Goal: Browse casually

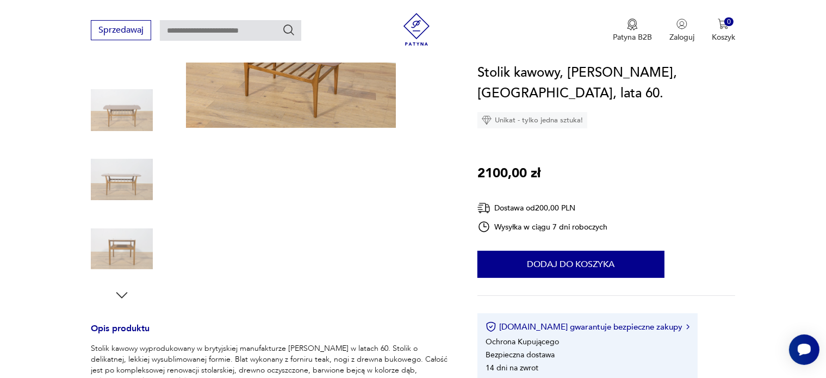
click at [121, 295] on icon "button" at bounding box center [122, 295] width 16 height 16
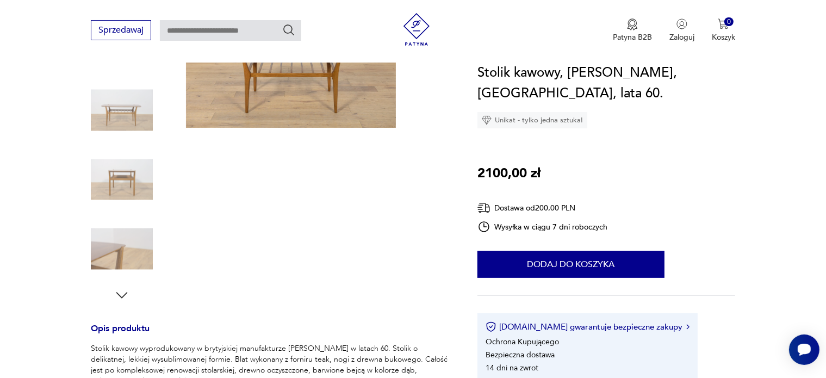
click at [121, 295] on icon "button" at bounding box center [122, 295] width 16 height 16
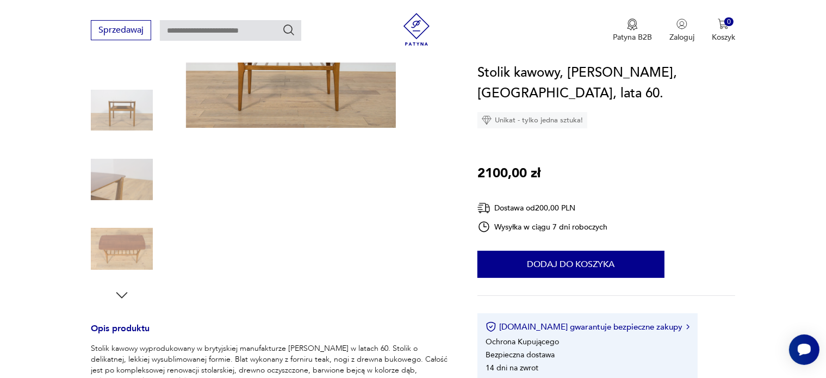
click at [123, 295] on icon "button" at bounding box center [122, 295] width 16 height 16
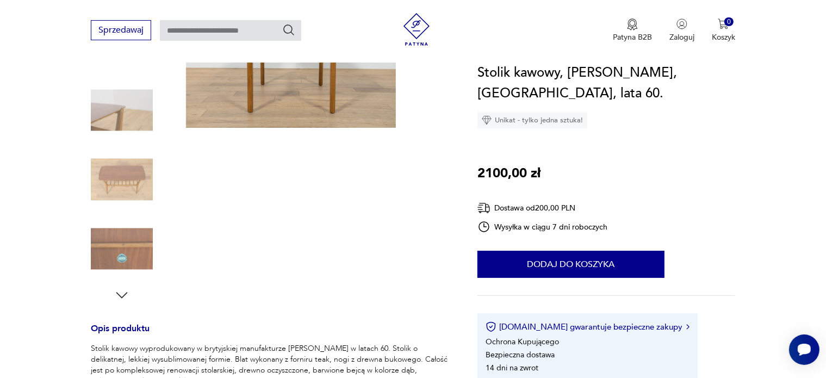
click at [129, 249] on img at bounding box center [122, 249] width 62 height 62
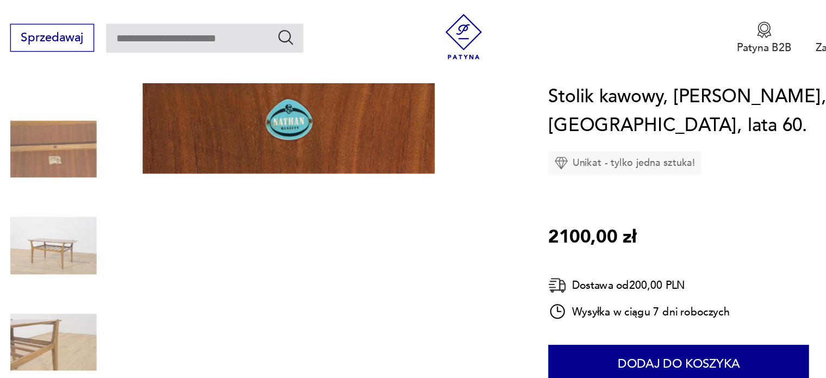
scroll to position [191, 0]
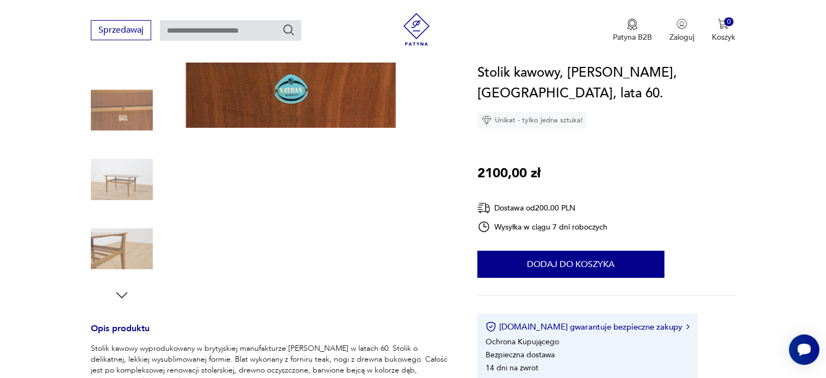
click at [121, 121] on img at bounding box center [122, 110] width 62 height 62
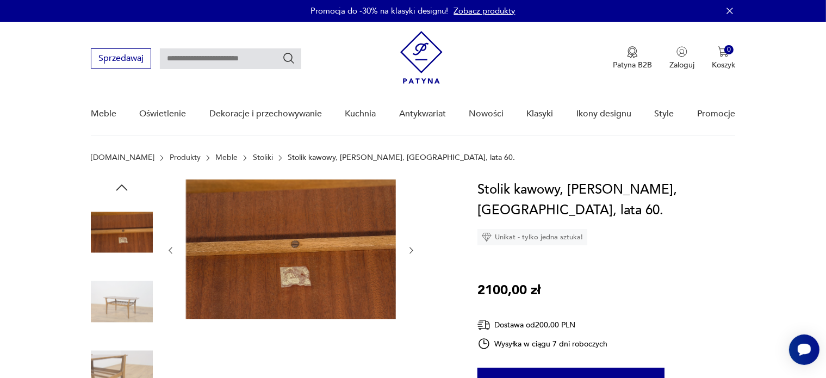
scroll to position [11, 0]
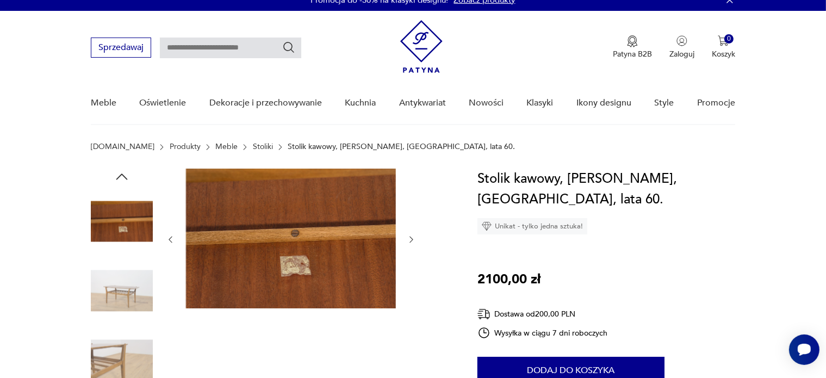
click at [117, 293] on img at bounding box center [122, 291] width 62 height 62
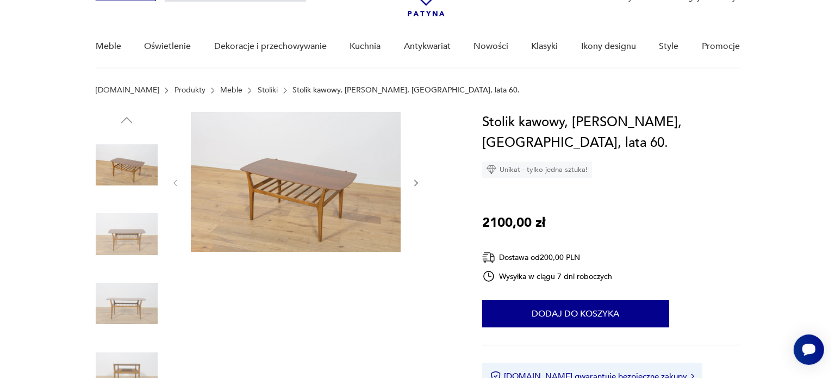
scroll to position [66, 0]
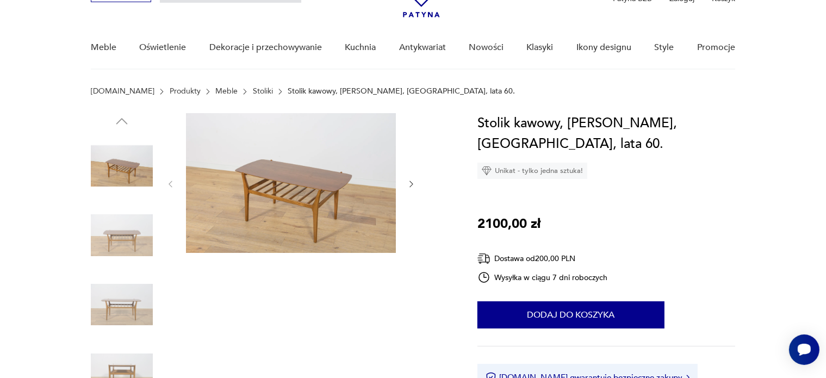
click at [113, 305] on img at bounding box center [122, 304] width 62 height 62
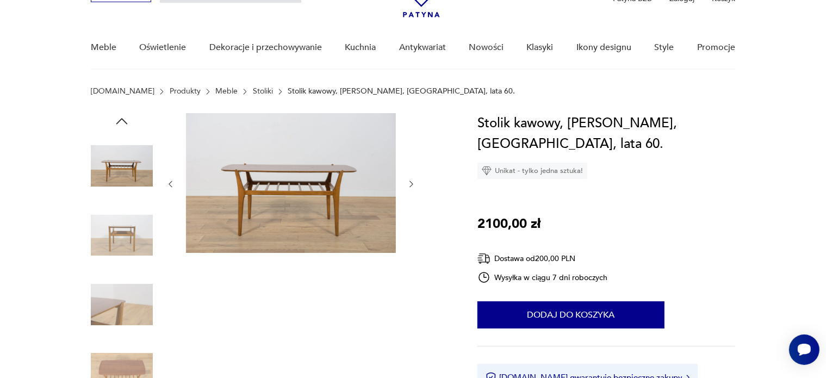
click at [261, 176] on img at bounding box center [291, 183] width 210 height 140
